Goal: Information Seeking & Learning: Find specific fact

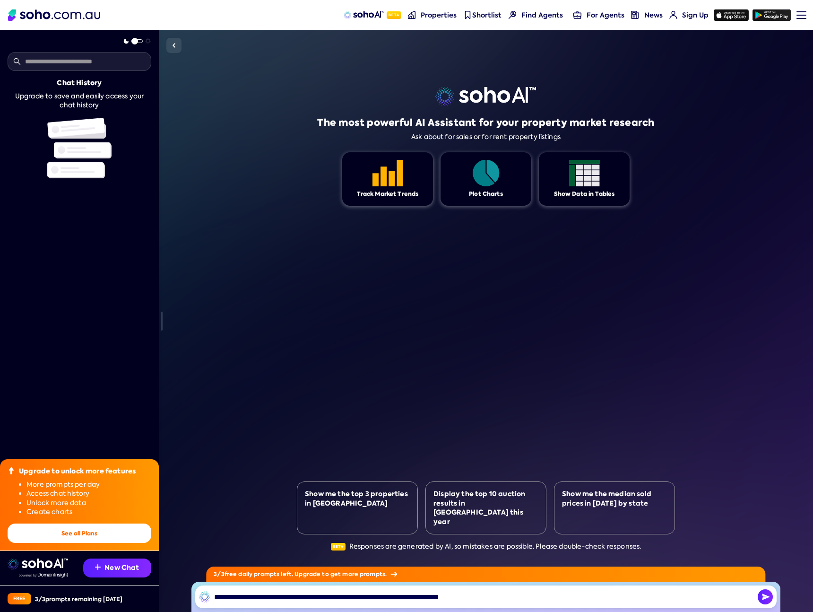
type input "**********"
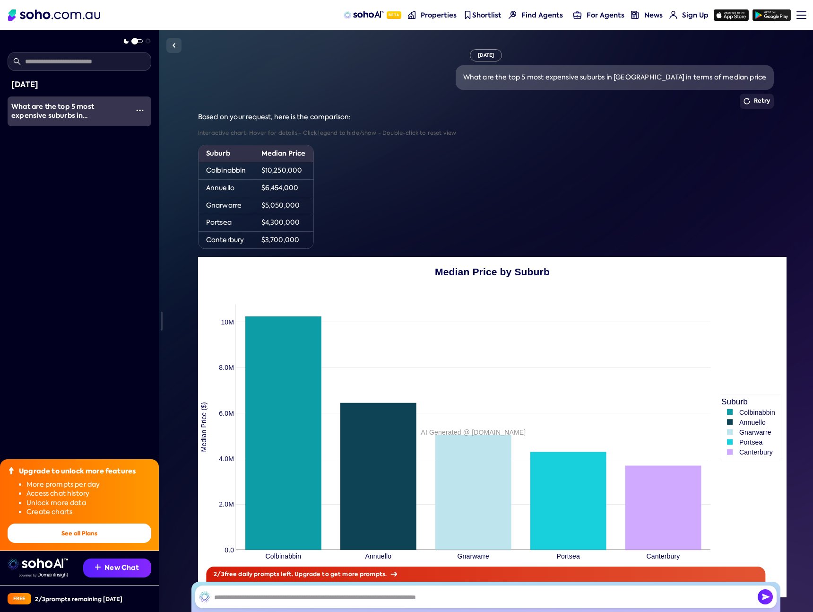
click at [214, 188] on td "Annuello" at bounding box center [226, 187] width 55 height 17
click at [216, 174] on td "Colbinabbin" at bounding box center [226, 170] width 55 height 17
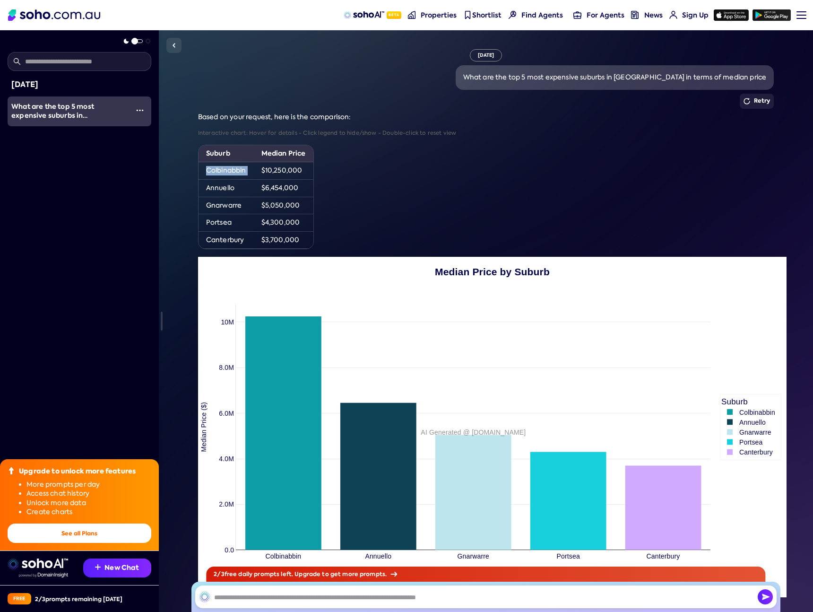
copy td "Colbinabbin"
click at [444, 141] on div "Based on your request, here is the comparison: Interactive chart: Hover for det…" at bounding box center [486, 355] width 576 height 485
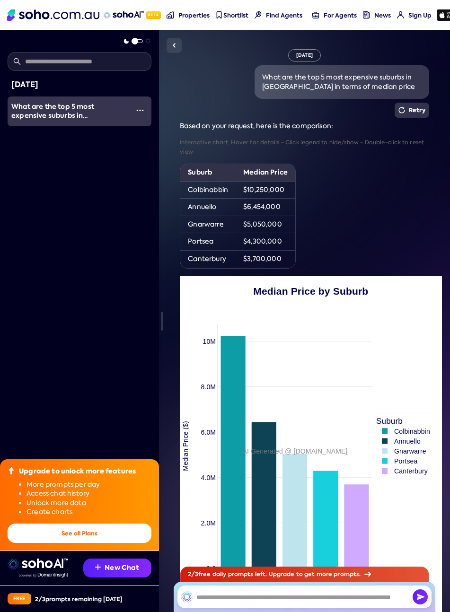
click at [405, 107] on img at bounding box center [401, 110] width 7 height 7
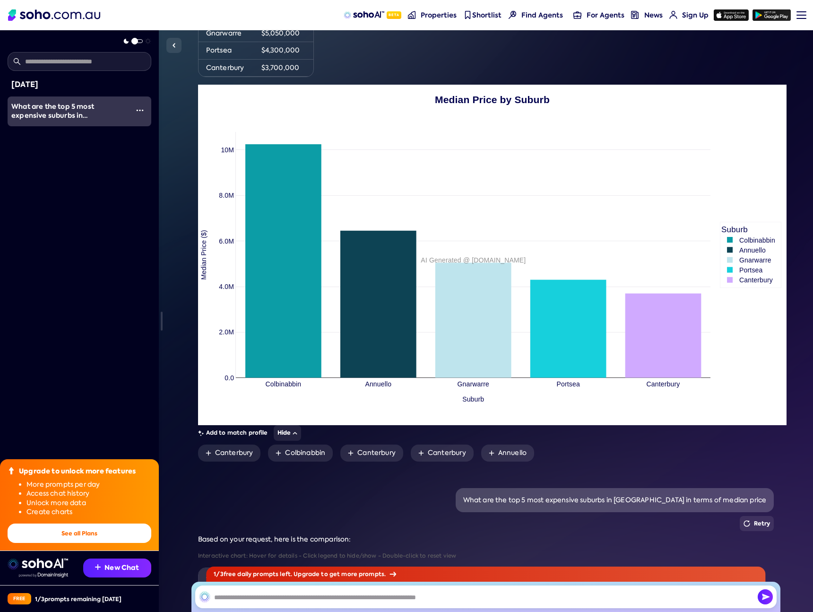
scroll to position [132, 0]
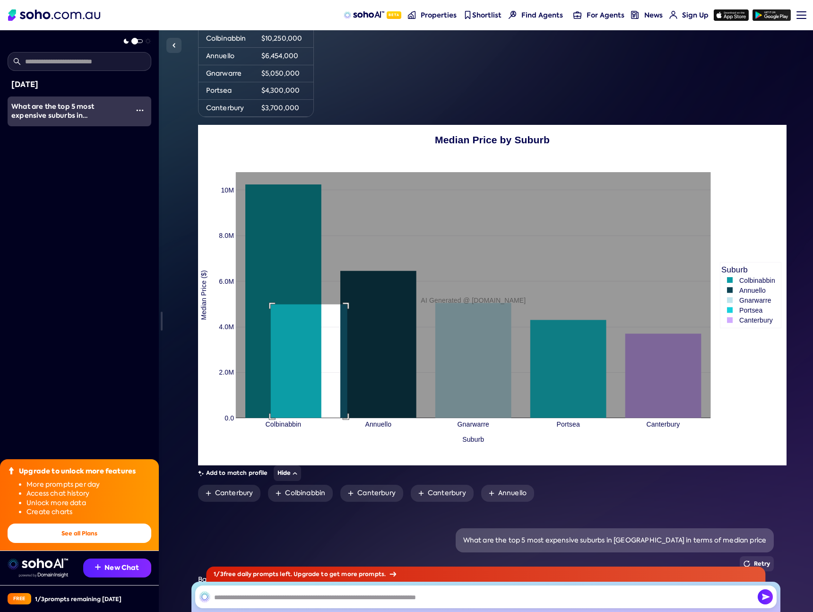
drag, startPoint x: 264, startPoint y: 304, endPoint x: 341, endPoint y: 611, distance: 316.2
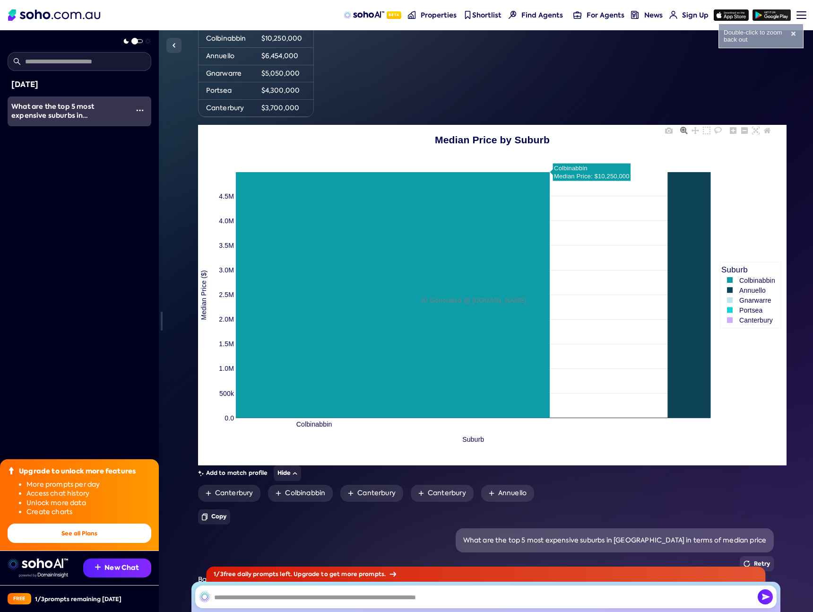
scroll to position [0, 0]
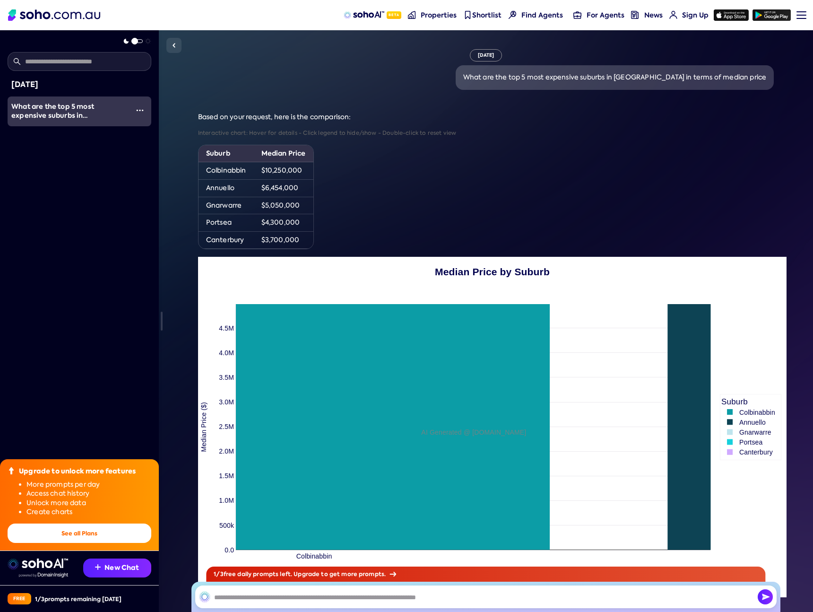
click at [137, 42] on span at bounding box center [134, 41] width 7 height 7
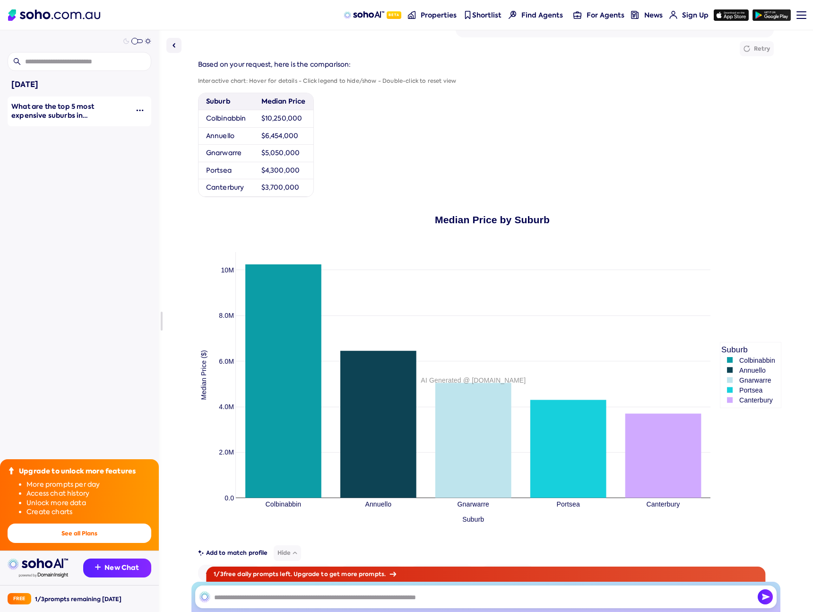
scroll to position [718, 0]
